Goal: Navigation & Orientation: Find specific page/section

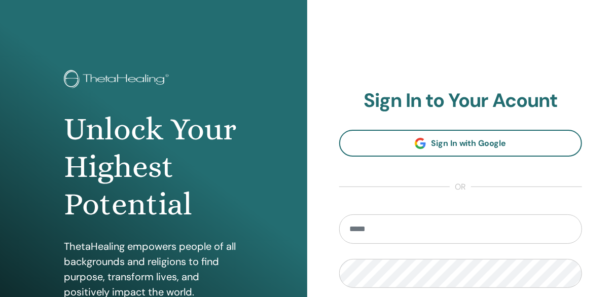
click at [390, 226] on input "email" at bounding box center [460, 228] width 243 height 29
type input "**********"
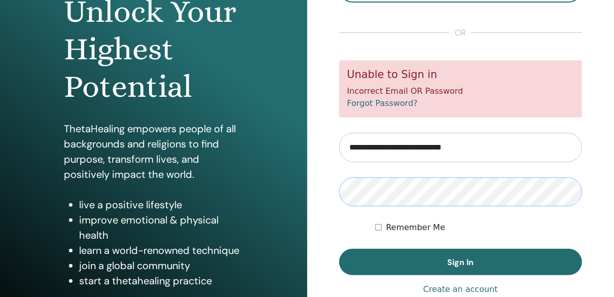
scroll to position [161, 0]
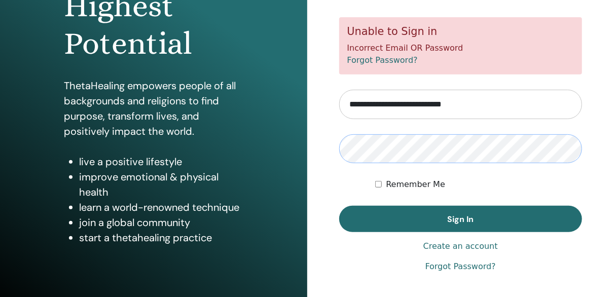
click at [339, 206] on button "Sign In" at bounding box center [460, 219] width 243 height 26
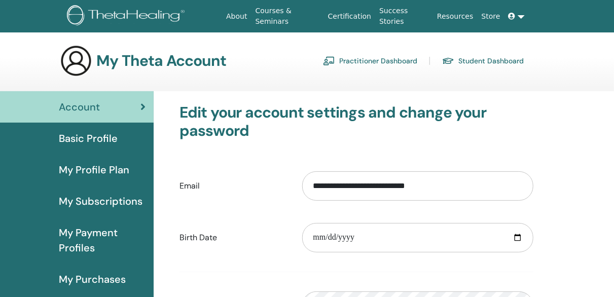
click at [417, 60] on link "Practitioner Dashboard" at bounding box center [370, 61] width 94 height 16
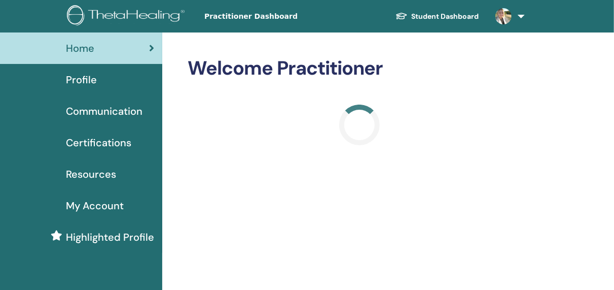
click at [114, 87] on div "Profile" at bounding box center [81, 79] width 146 height 15
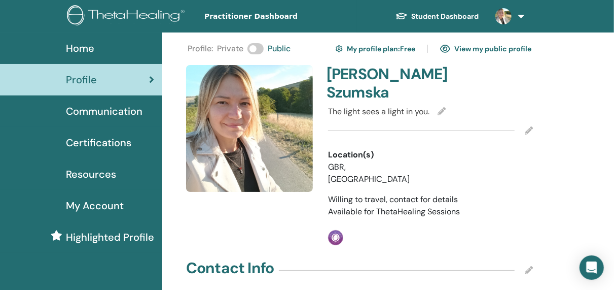
click at [509, 44] on link "View my public profile" at bounding box center [485, 49] width 91 height 16
